Goal: Ask a question

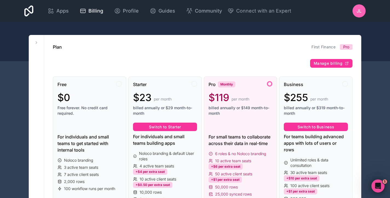
click at [94, 12] on span "Billing" at bounding box center [95, 11] width 15 height 8
click at [61, 12] on span "Apps" at bounding box center [62, 11] width 12 height 8
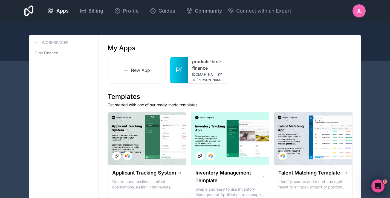
click at [201, 75] on span "[DOMAIN_NAME]" at bounding box center [204, 74] width 24 height 4
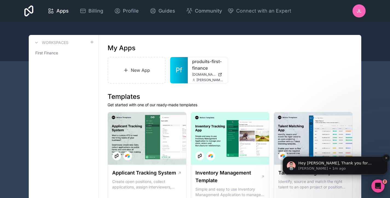
click at [321, 162] on span "Hey [PERSON_NAME], Thank you for reaching out ​ ​Allow me to take a look into t…" at bounding box center [338, 168] width 80 height 15
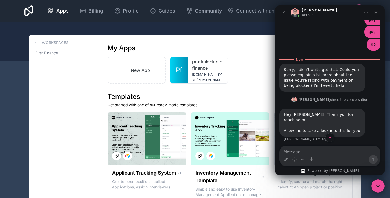
scroll to position [261, 0]
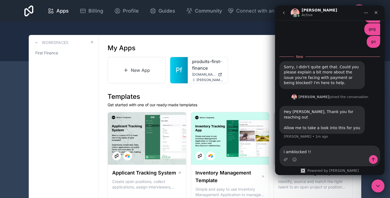
type textarea "i amblocked !!!"
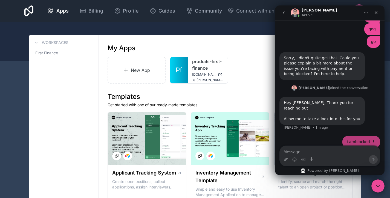
scroll to position [268, 0]
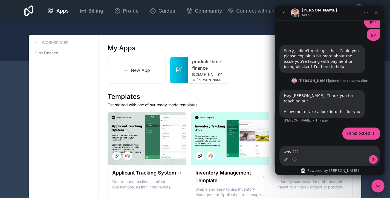
type textarea "why ????"
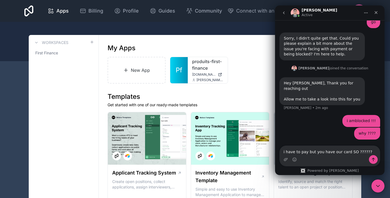
type textarea "i have to pay but you have our card SO ???????"
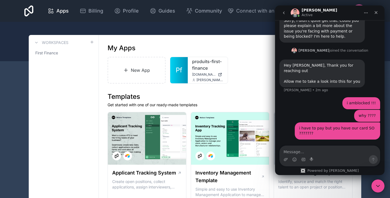
scroll to position [277, 0]
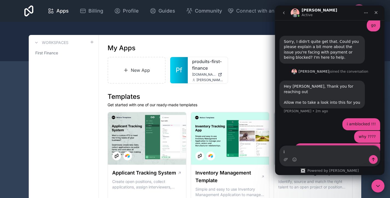
type textarea "i"
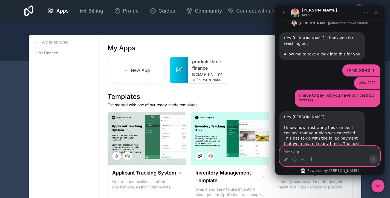
scroll to position [347, 0]
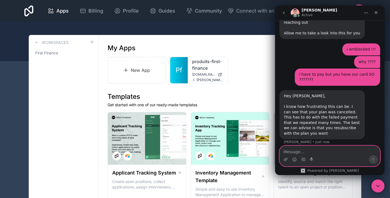
click at [321, 152] on textarea "Message…" at bounding box center [330, 150] width 100 height 9
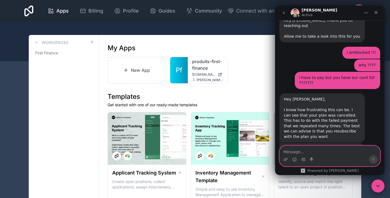
click at [301, 150] on textarea "Message…" at bounding box center [330, 150] width 100 height 9
type textarea "no !!!"
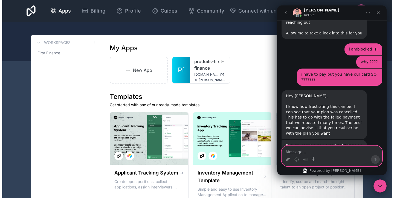
scroll to position [360, 0]
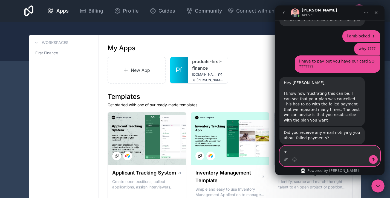
type textarea "r"
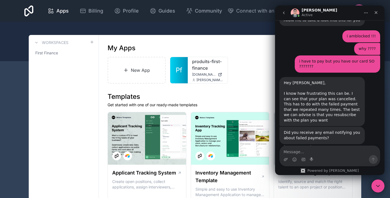
click at [0, 0] on div at bounding box center [0, 0] width 0 height 0
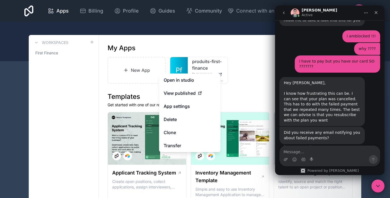
click at [195, 70] on link "produits-first-finance" at bounding box center [207, 64] width 31 height 13
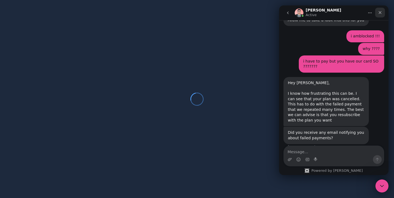
click at [379, 13] on icon "Close" at bounding box center [380, 12] width 3 height 3
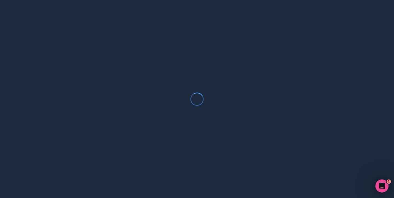
scroll to position [360, 0]
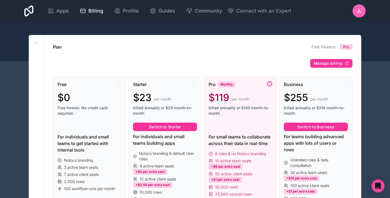
click at [322, 62] on span "Manage billing" at bounding box center [327, 63] width 29 height 5
click at [59, 10] on span "Apps" at bounding box center [62, 11] width 12 height 8
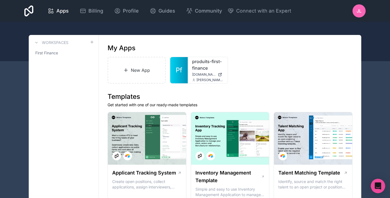
click at [380, 187] on icon "Open Intercom Messenger" at bounding box center [377, 186] width 7 height 7
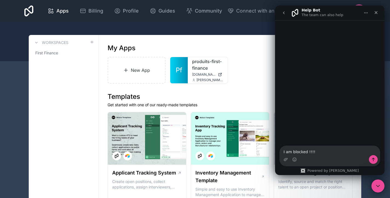
type textarea "I am blocked !!!!!"
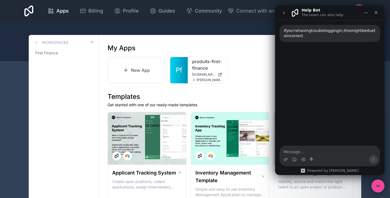
scroll to position [34, 0]
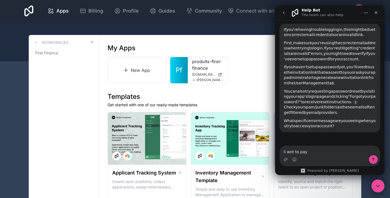
type textarea "ii wnt to pay"
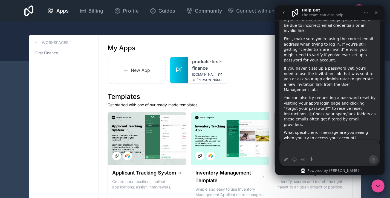
scroll to position [74, 0]
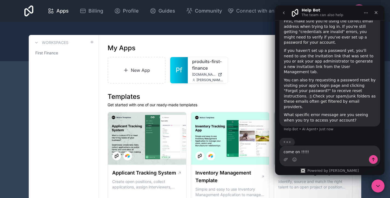
type textarea "come on !!!!!!"
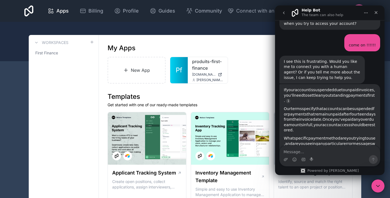
scroll to position [170, 0]
click at [301, 153] on textarea "Message…" at bounding box center [330, 150] width 100 height 9
type textarea "cb"
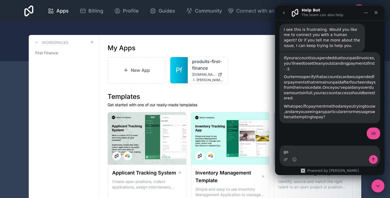
type textarea "gog"
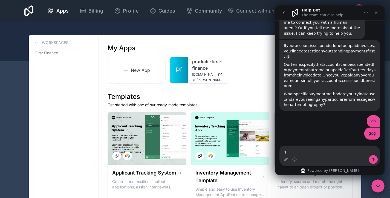
type textarea "go"
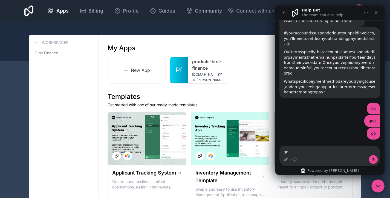
type textarea "gog"
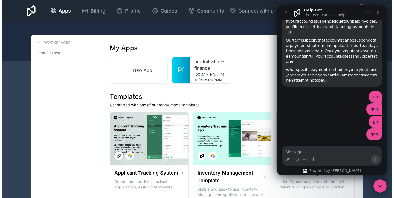
scroll to position [240, 0]
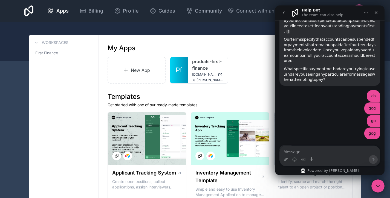
click at [208, 67] on link "produits-first-finance" at bounding box center [207, 64] width 31 height 13
